Goal: Task Accomplishment & Management: Manage account settings

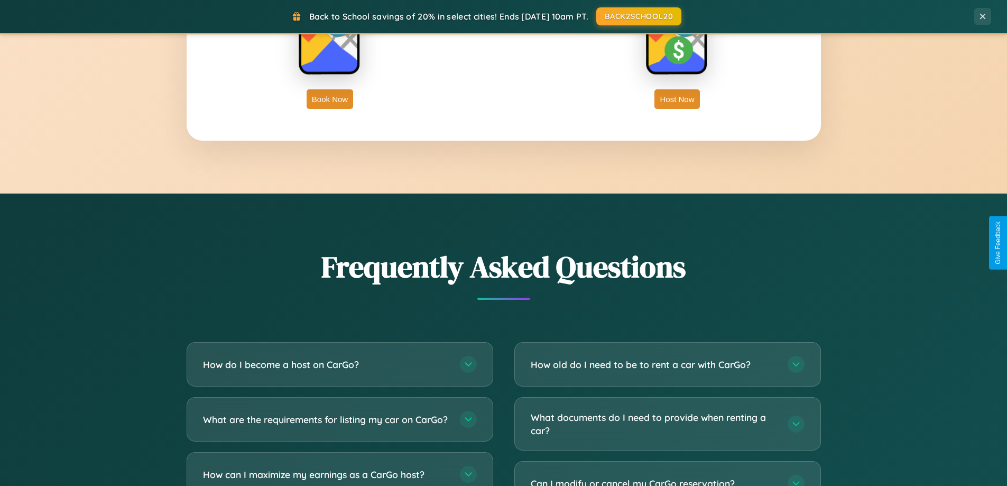
scroll to position [2035, 0]
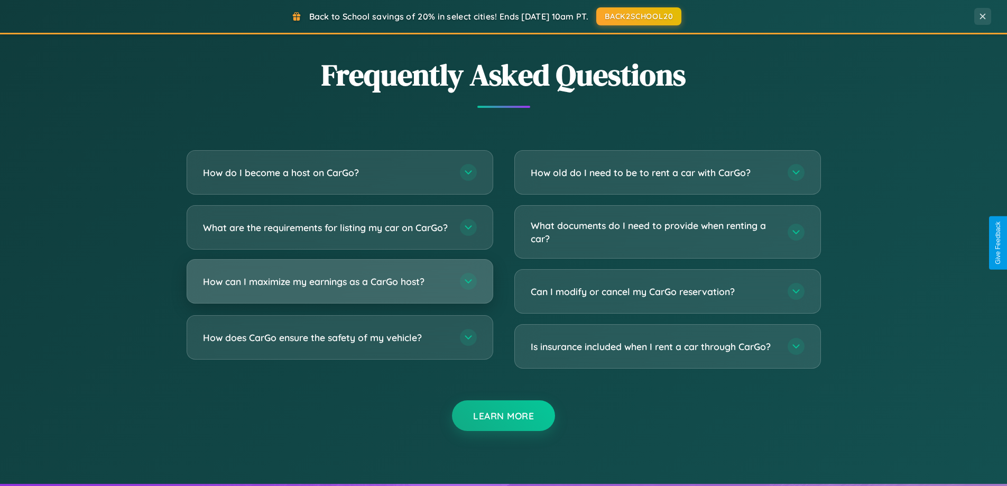
click at [339, 288] on h3 "How can I maximize my earnings as a CarGo host?" at bounding box center [326, 281] width 246 height 13
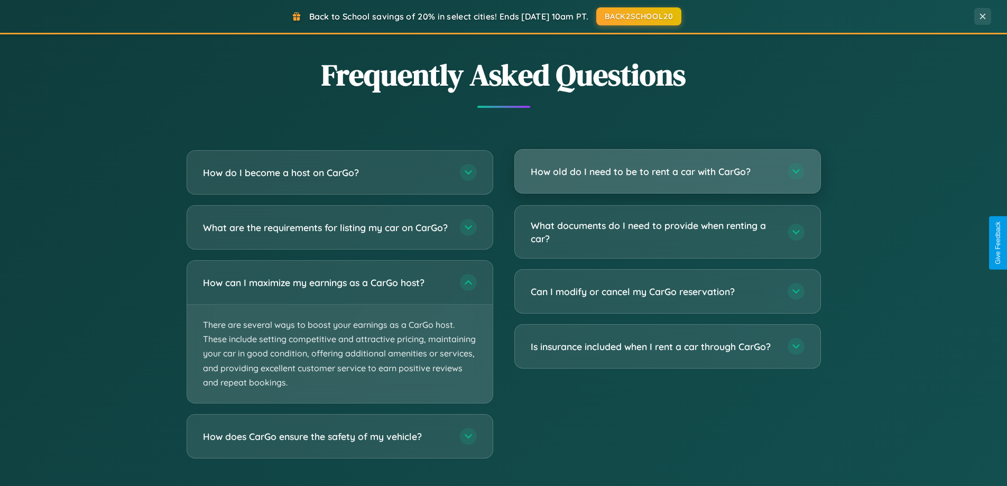
click at [667, 171] on h3 "How old do I need to be to rent a car with CarGo?" at bounding box center [654, 171] width 246 height 13
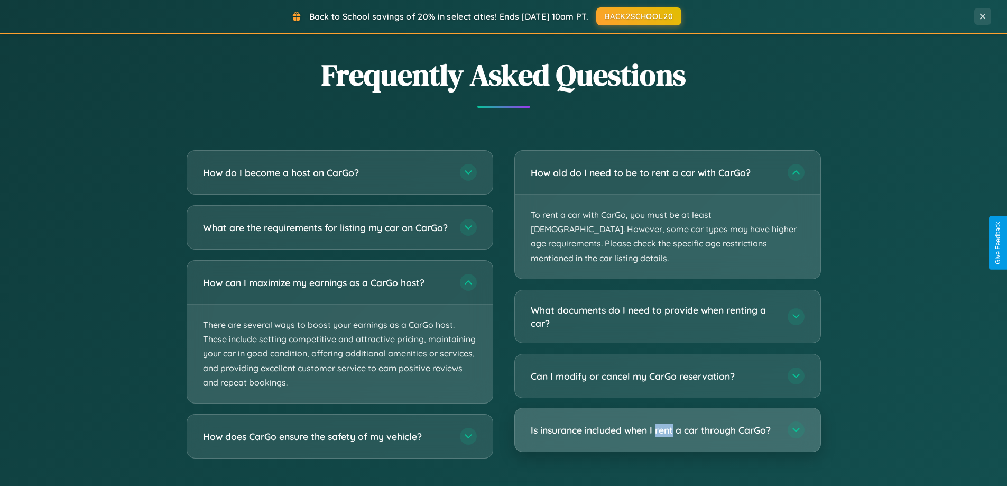
click at [667, 424] on h3 "Is insurance included when I rent a car through CarGo?" at bounding box center [654, 430] width 246 height 13
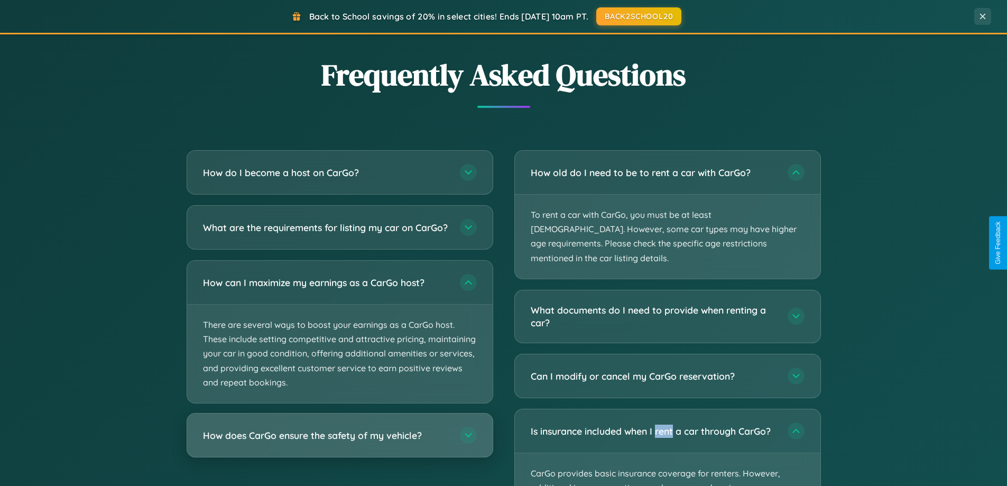
click at [339, 442] on h3 "How does CarGo ensure the safety of my vehicle?" at bounding box center [326, 435] width 246 height 13
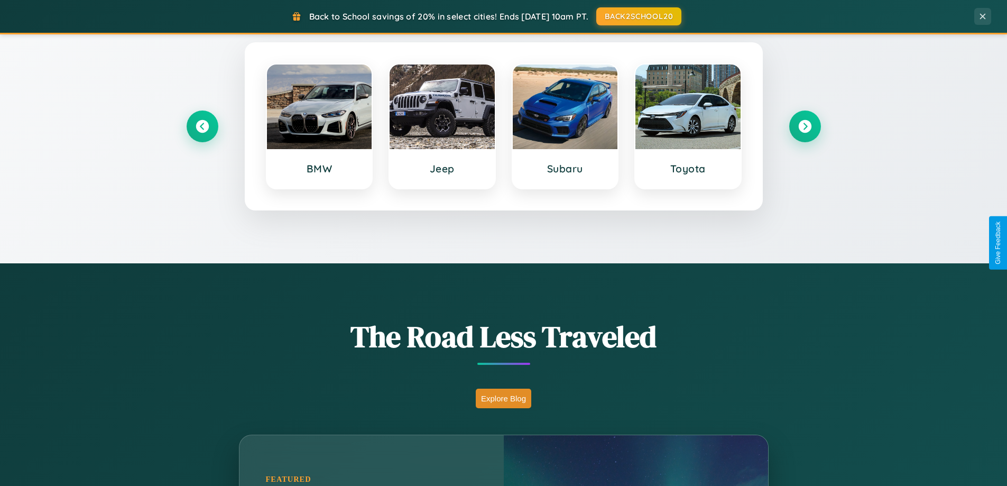
scroll to position [456, 0]
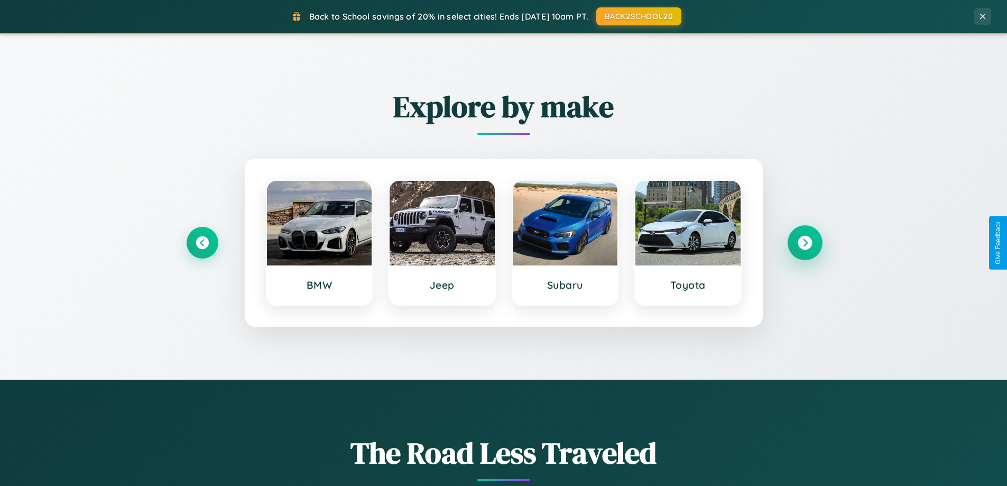
click at [805, 243] on icon at bounding box center [805, 243] width 14 height 14
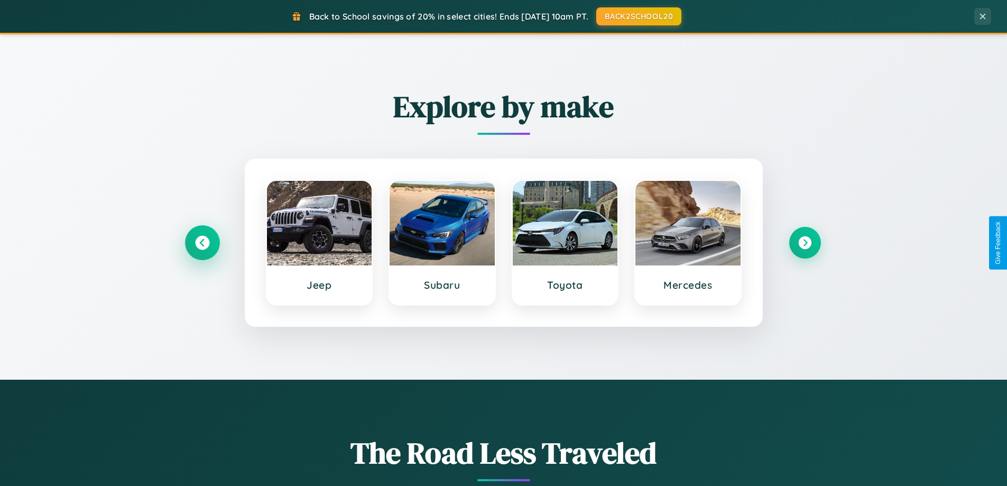
click at [202, 243] on icon at bounding box center [202, 243] width 14 height 14
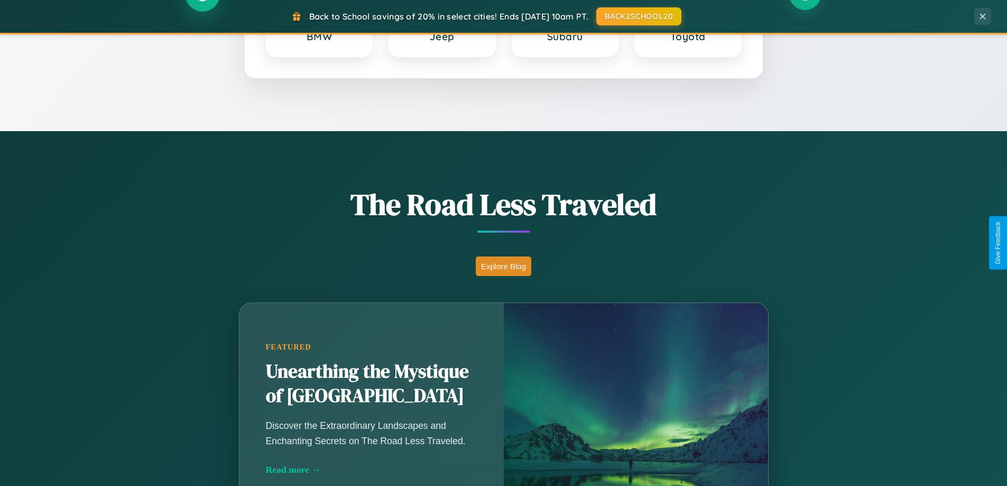
scroll to position [728, 0]
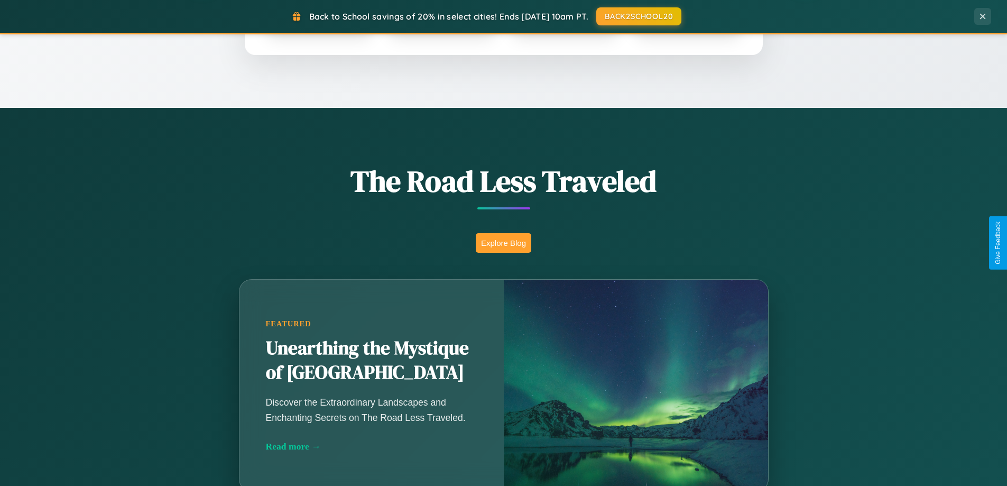
click at [503, 243] on button "Explore Blog" at bounding box center [504, 243] width 56 height 20
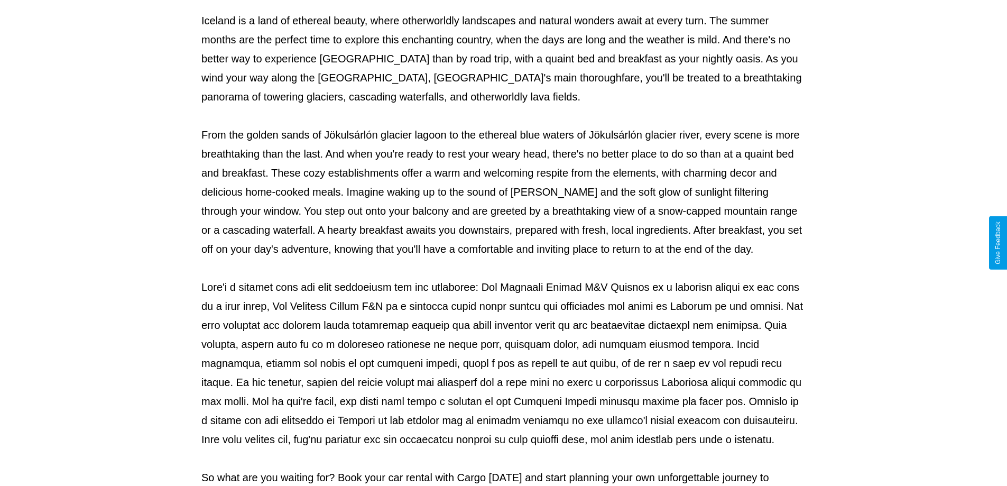
scroll to position [342, 0]
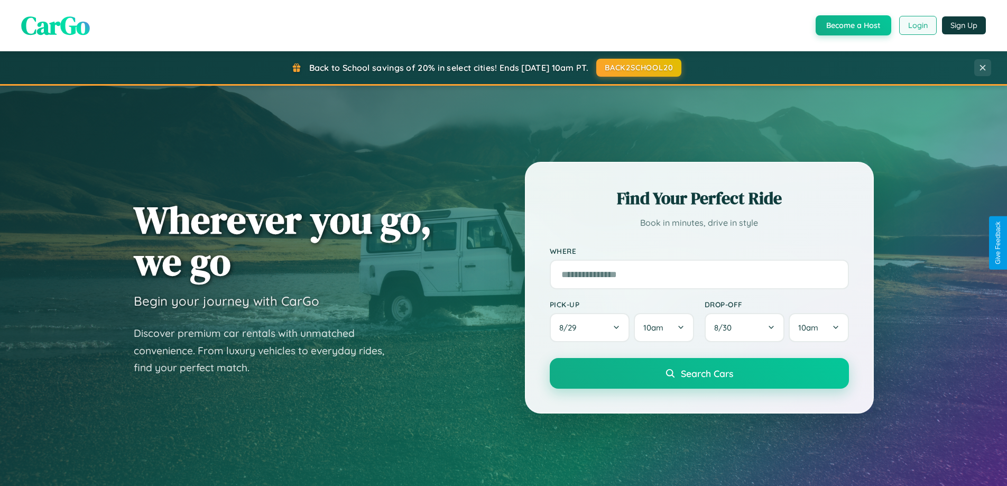
click at [917, 25] on button "Login" at bounding box center [918, 25] width 38 height 19
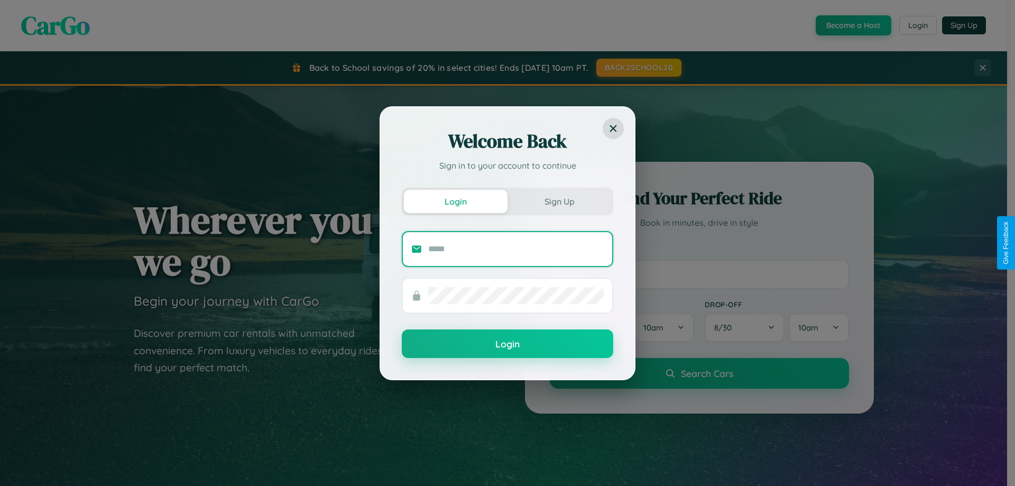
click at [516, 249] on input "text" at bounding box center [516, 249] width 176 height 17
type input "**********"
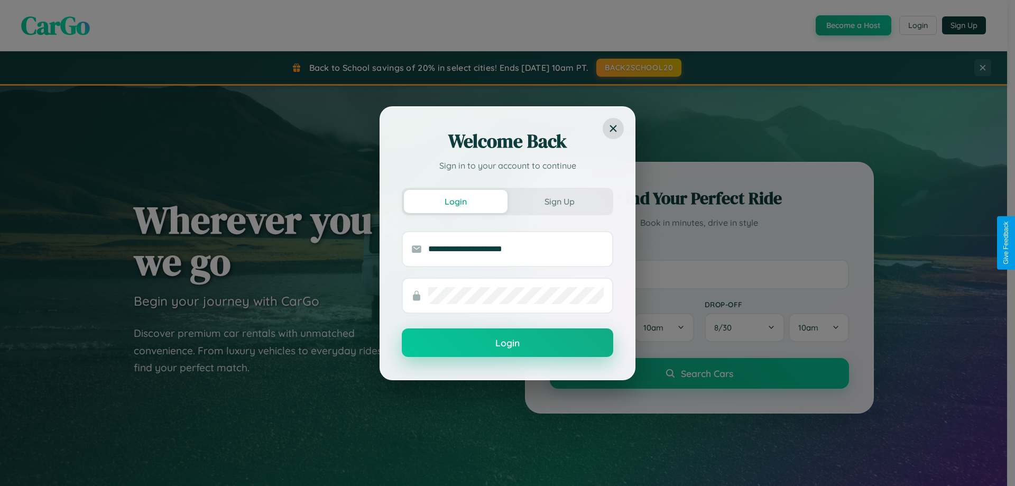
click at [508, 343] on button "Login" at bounding box center [508, 342] width 212 height 29
